Goal: Task Accomplishment & Management: Use online tool/utility

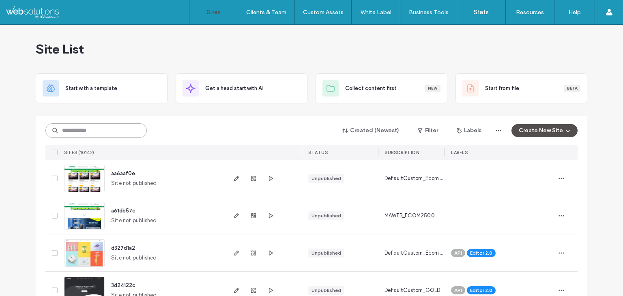
click at [68, 131] on input at bounding box center [95, 130] width 101 height 15
paste input "********"
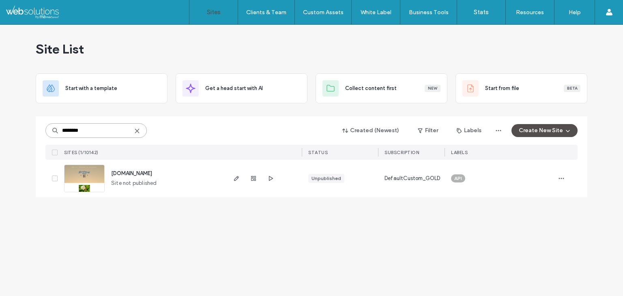
type input "********"
click at [238, 179] on icon "button" at bounding box center [236, 178] width 6 height 6
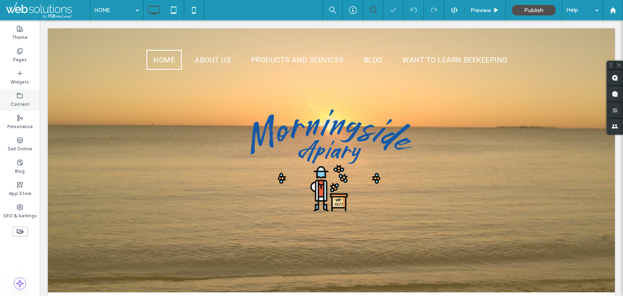
click at [26, 102] on label "Content" at bounding box center [20, 103] width 19 height 9
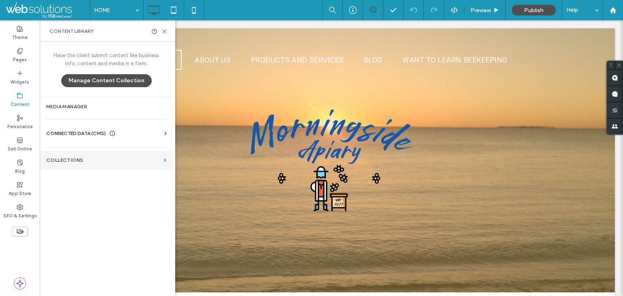
click at [103, 161] on label "Collections" at bounding box center [103, 160] width 114 height 6
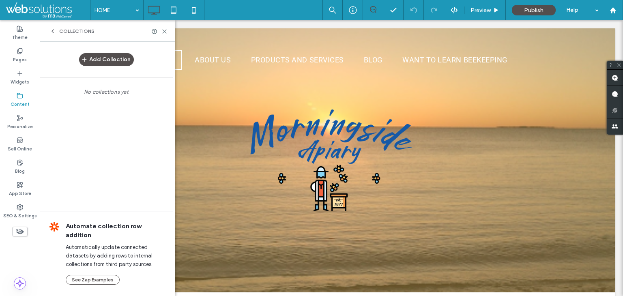
click at [51, 34] on div "Collections" at bounding box center [107, 30] width 135 height 21
click at [51, 33] on icon at bounding box center [52, 31] width 6 height 6
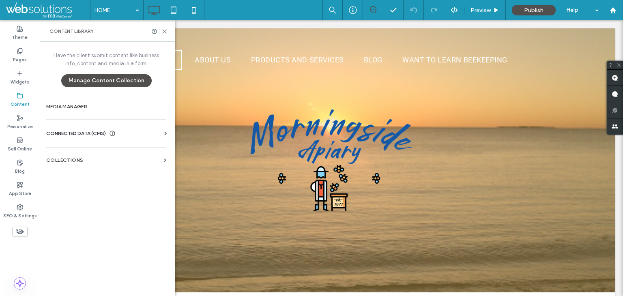
click at [74, 137] on div "Business Info Business Text Business Images Find and Replace" at bounding box center [107, 140] width 123 height 6
click at [88, 107] on label "Media Manager" at bounding box center [106, 107] width 120 height 6
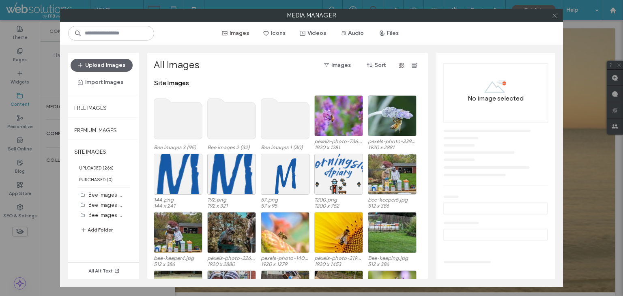
click at [553, 19] on span at bounding box center [554, 15] width 6 height 12
